Goal: Book appointment/travel/reservation

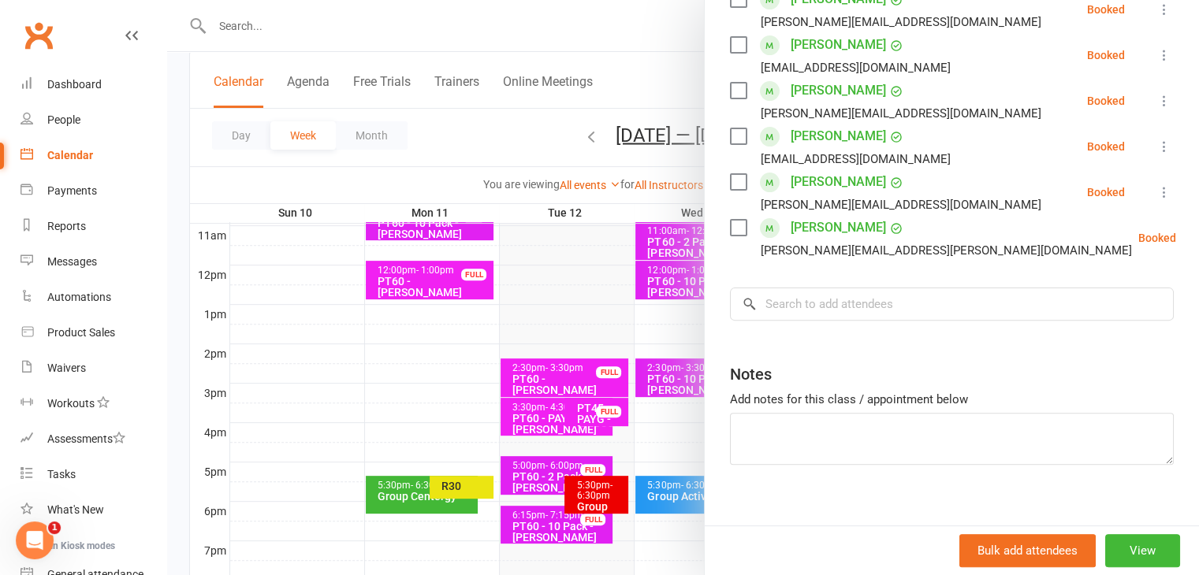
scroll to position [460, 0]
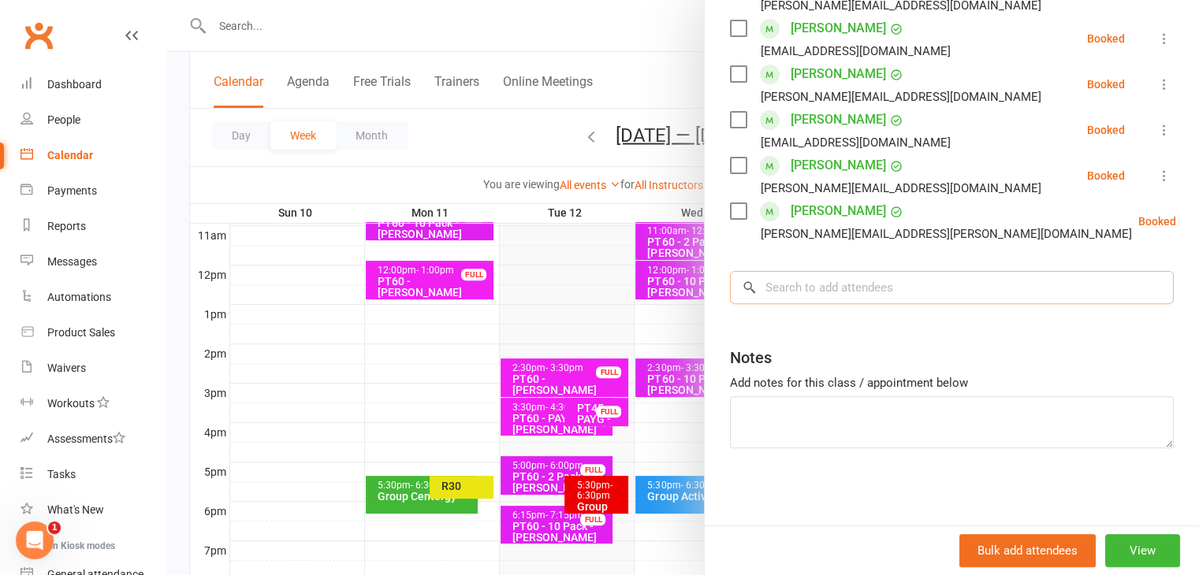
click at [835, 277] on input "search" at bounding box center [952, 287] width 444 height 33
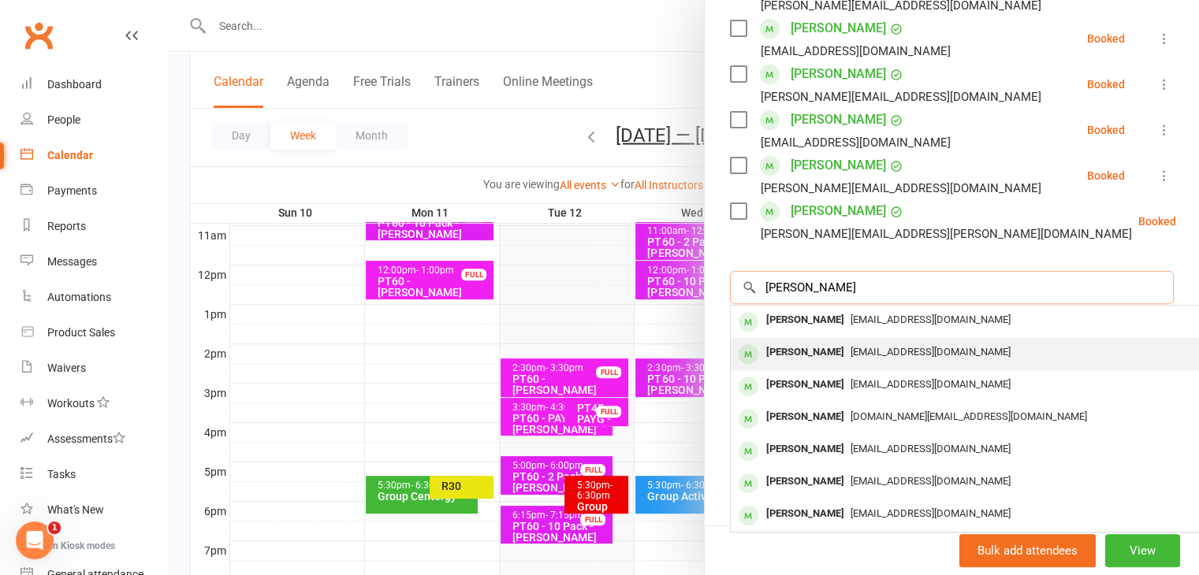
type input "[PERSON_NAME]"
click at [813, 358] on div "[EMAIL_ADDRESS][DOMAIN_NAME]" at bounding box center [966, 352] width 459 height 23
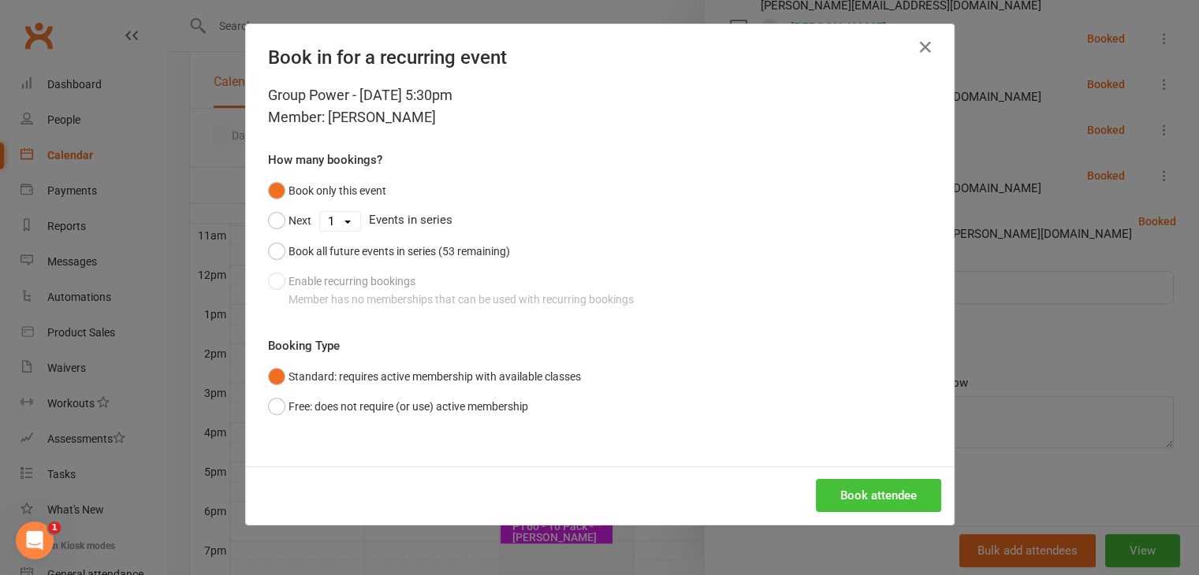
click at [858, 505] on button "Book attendee" at bounding box center [878, 495] width 125 height 33
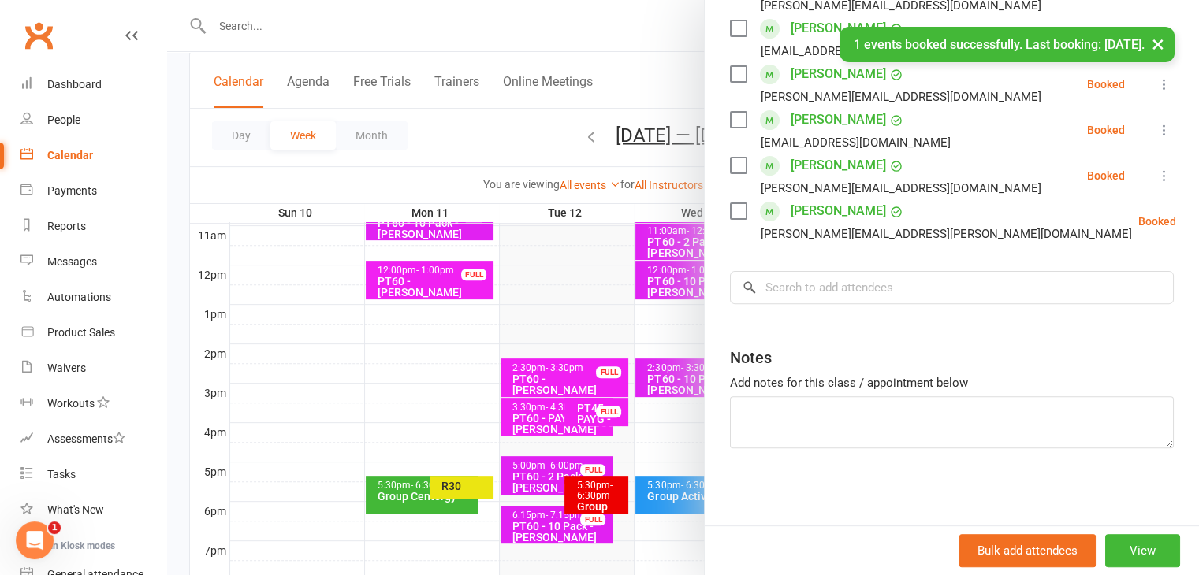
scroll to position [507, 0]
click at [1158, 43] on button "×" at bounding box center [1158, 44] width 28 height 34
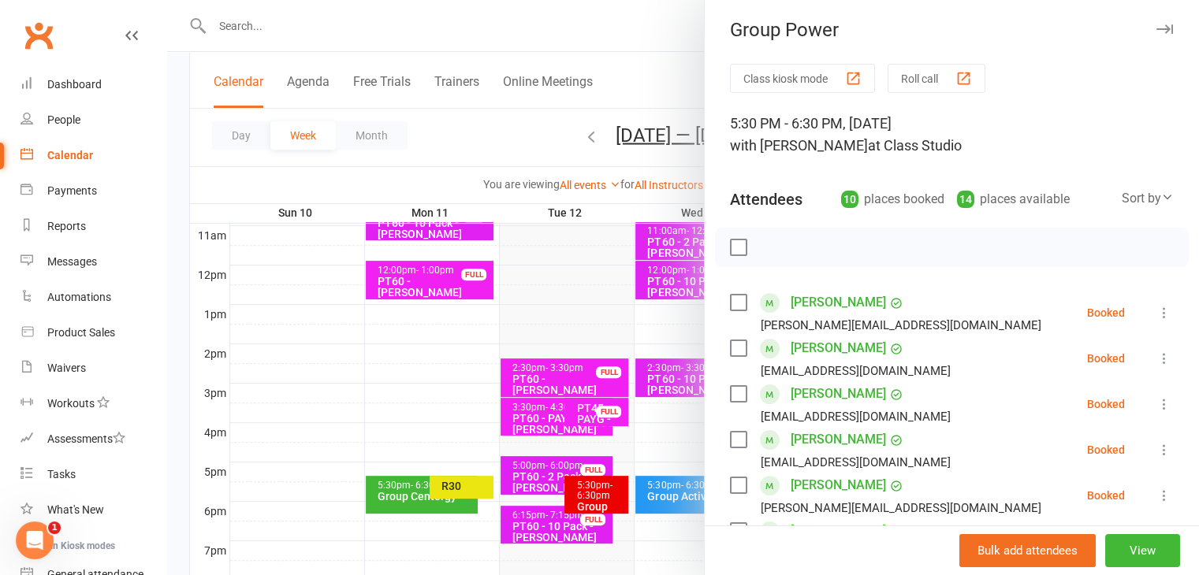
scroll to position [0, 0]
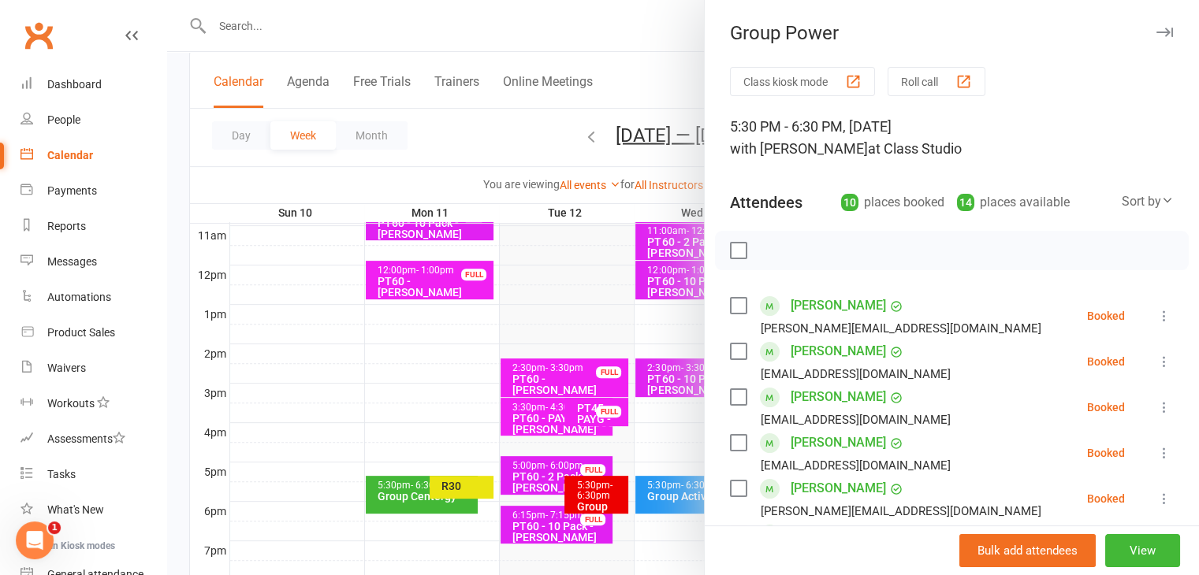
click at [1156, 34] on icon "button" at bounding box center [1164, 32] width 17 height 9
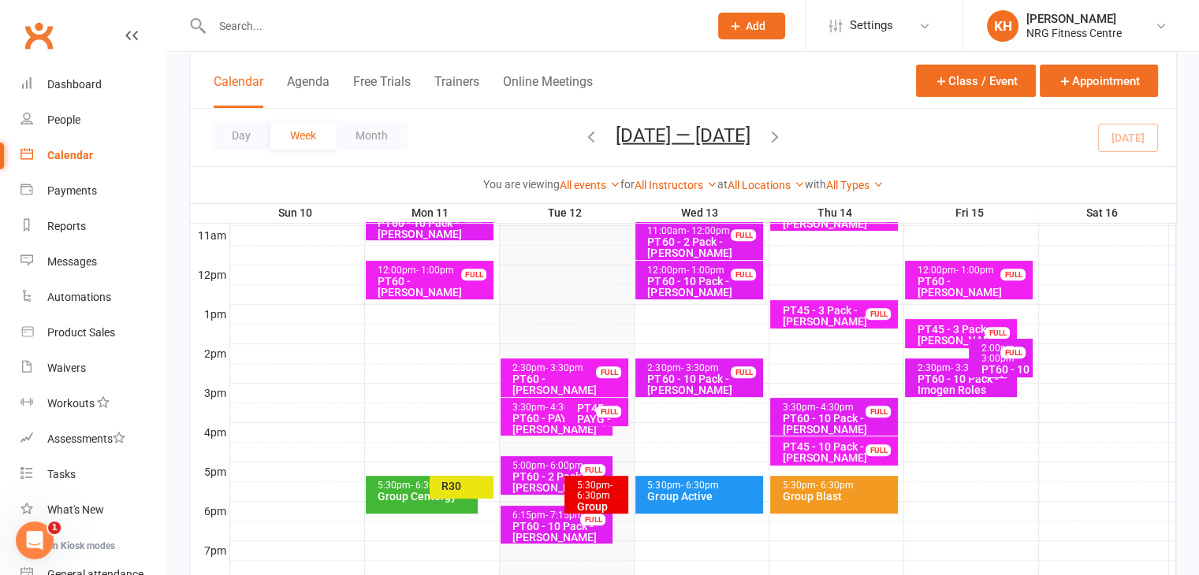
click at [609, 499] on div "5:30pm - 6:30pm" at bounding box center [600, 491] width 50 height 20
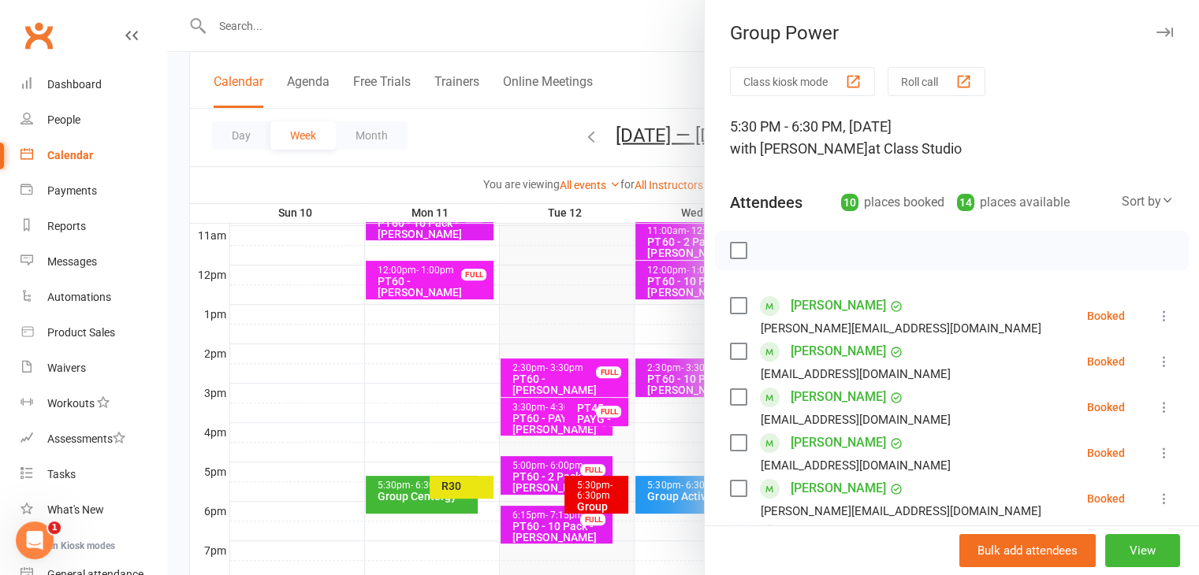
click at [1156, 29] on icon "button" at bounding box center [1164, 32] width 17 height 9
